Goal: Transaction & Acquisition: Purchase product/service

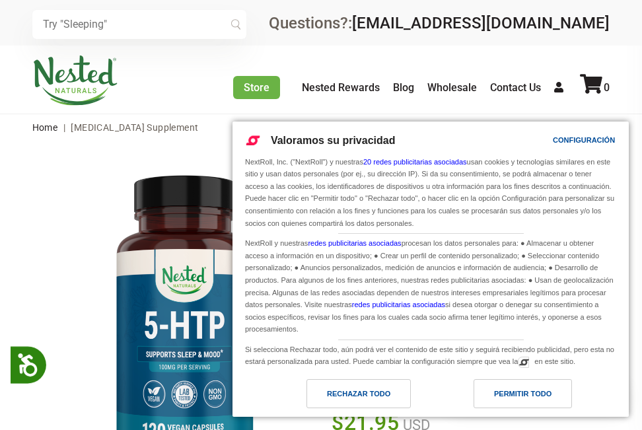
click at [371, 387] on div "Rechazar todo" at bounding box center [358, 393] width 63 height 15
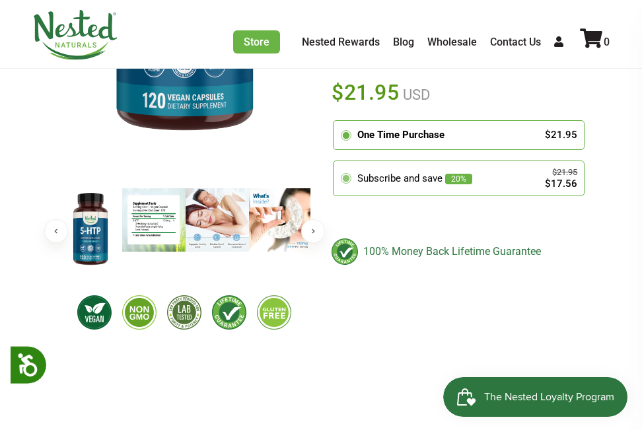
click at [383, 171] on div "Subscribe and save 20%" at bounding box center [443, 178] width 172 height 15
click at [337, 163] on input "radio" at bounding box center [337, 163] width 0 height 0
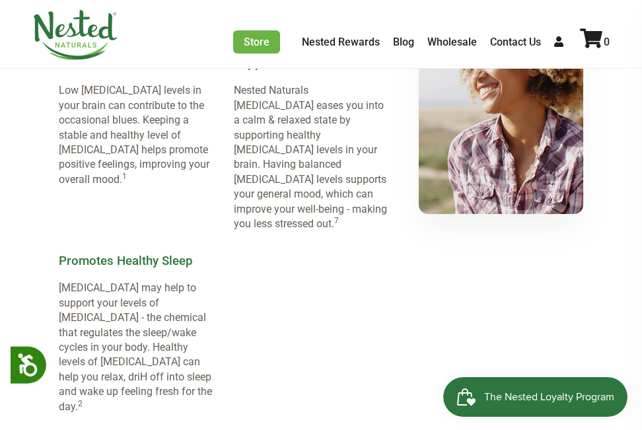
scroll to position [1057, 0]
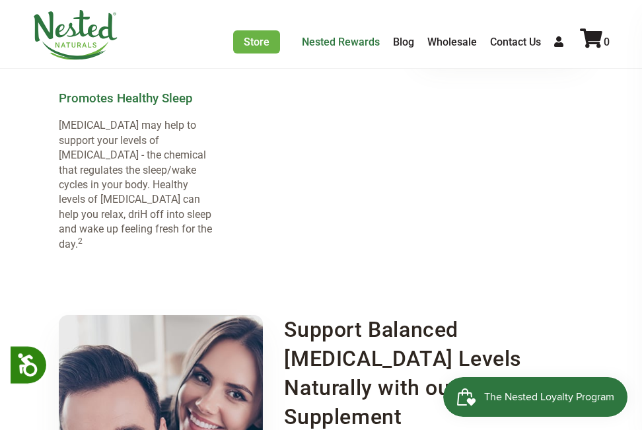
click at [338, 39] on link "Nested Rewards" at bounding box center [341, 42] width 78 height 13
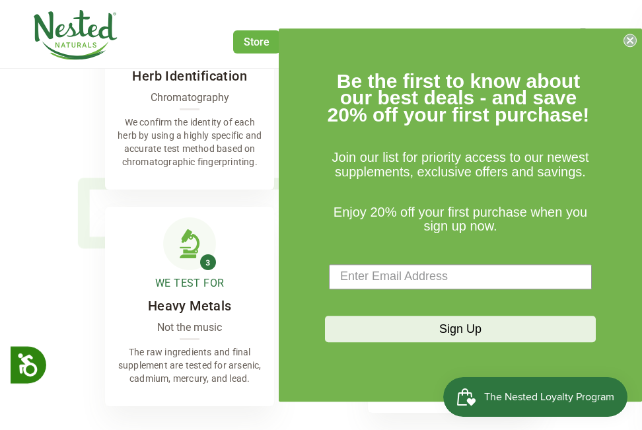
scroll to position [3171, 0]
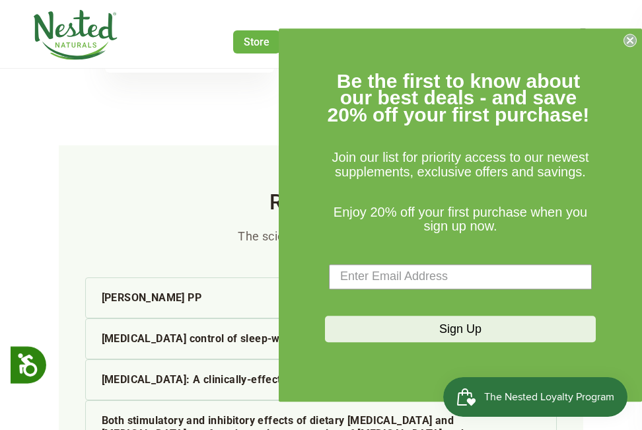
click at [630, 42] on icon "Close dialog" at bounding box center [630, 40] width 5 height 5
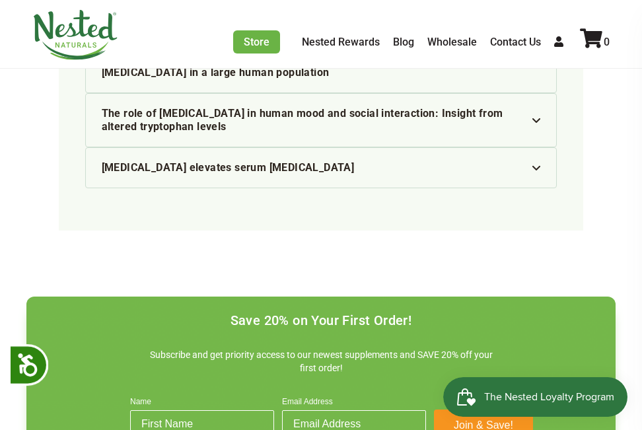
scroll to position [3633, 0]
